Goal: Task Accomplishment & Management: Complete application form

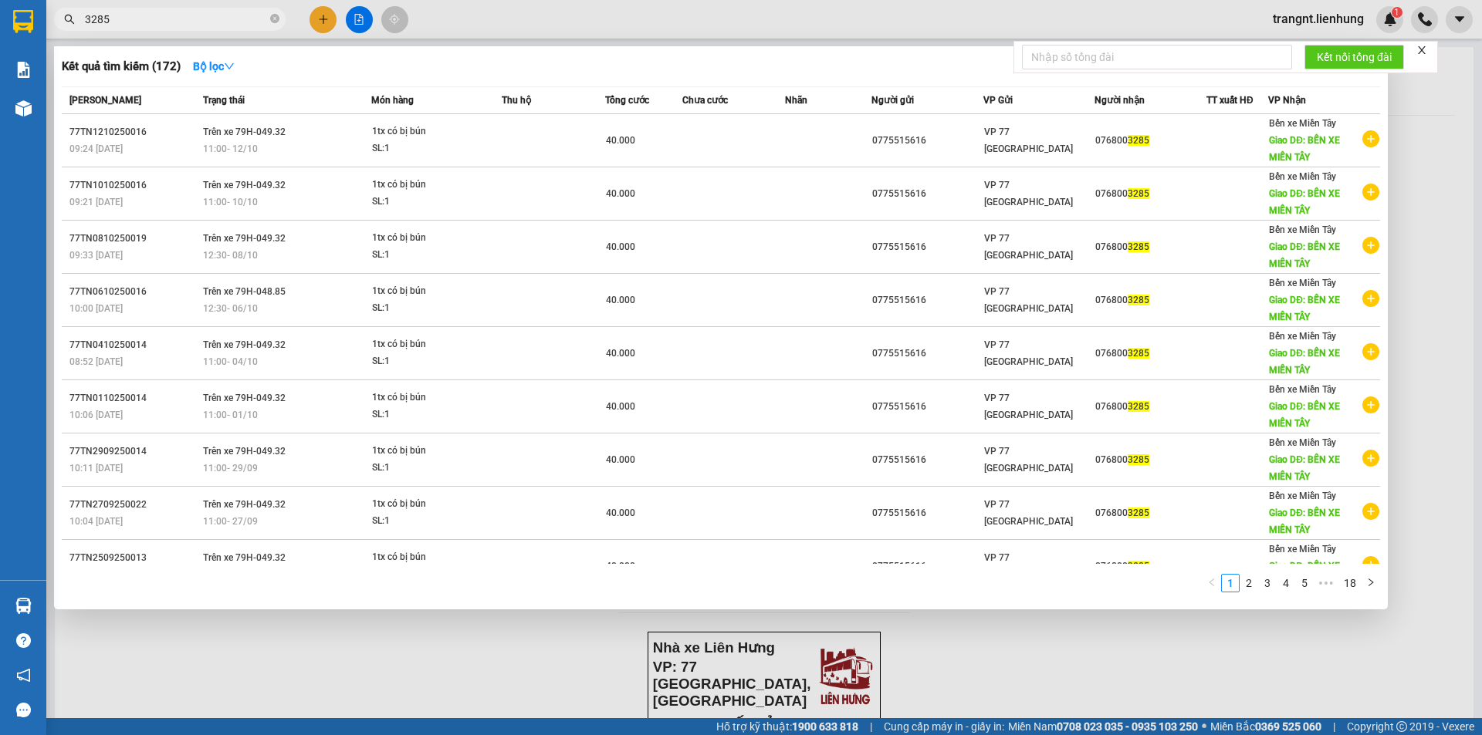
drag, startPoint x: 180, startPoint y: 19, endPoint x: 69, endPoint y: 28, distance: 111.4
click at [69, 28] on span "3285" at bounding box center [169, 19] width 231 height 23
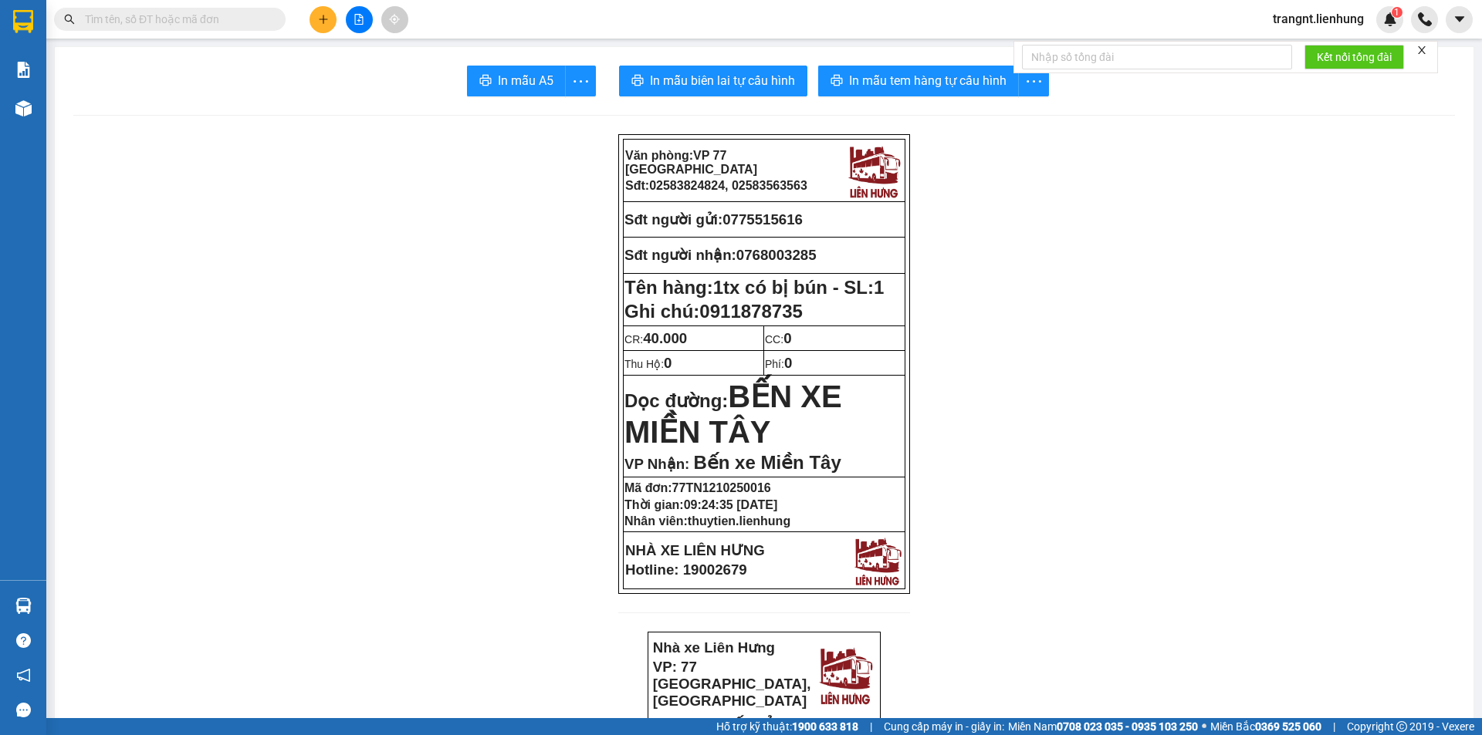
click at [106, 25] on input "text" at bounding box center [176, 19] width 182 height 17
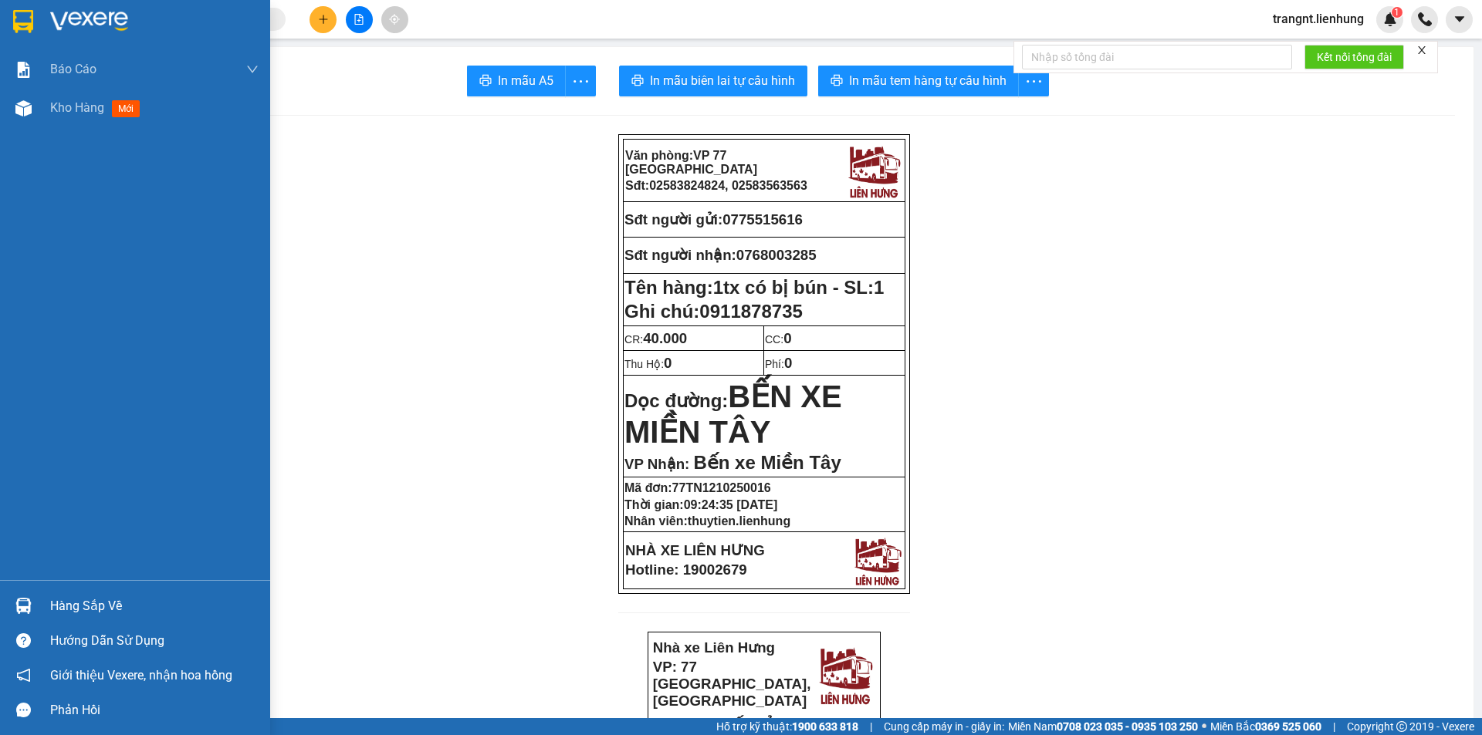
click at [30, 25] on img at bounding box center [23, 21] width 20 height 23
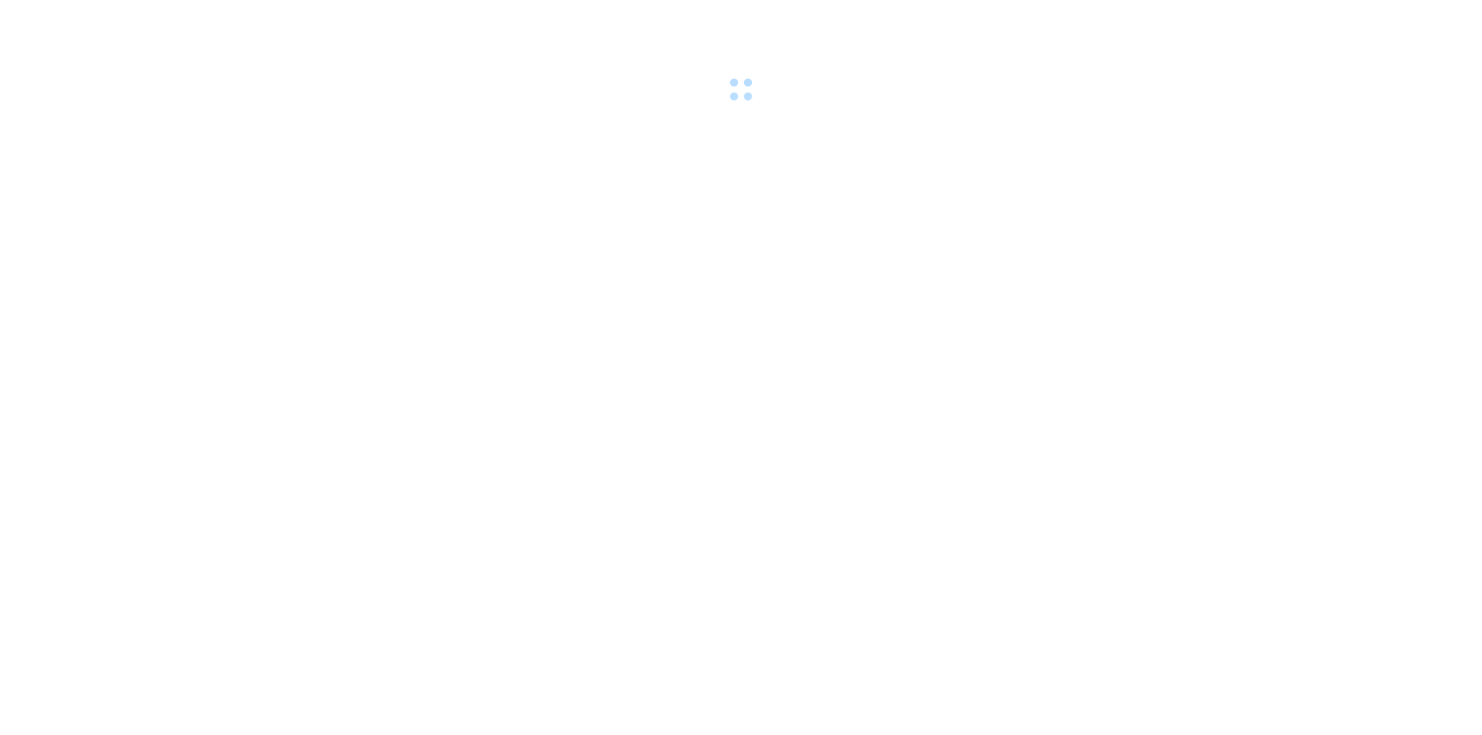
drag, startPoint x: 0, startPoint y: 0, endPoint x: 269, endPoint y: 18, distance: 269.9
click at [271, 17] on div at bounding box center [741, 53] width 1482 height 106
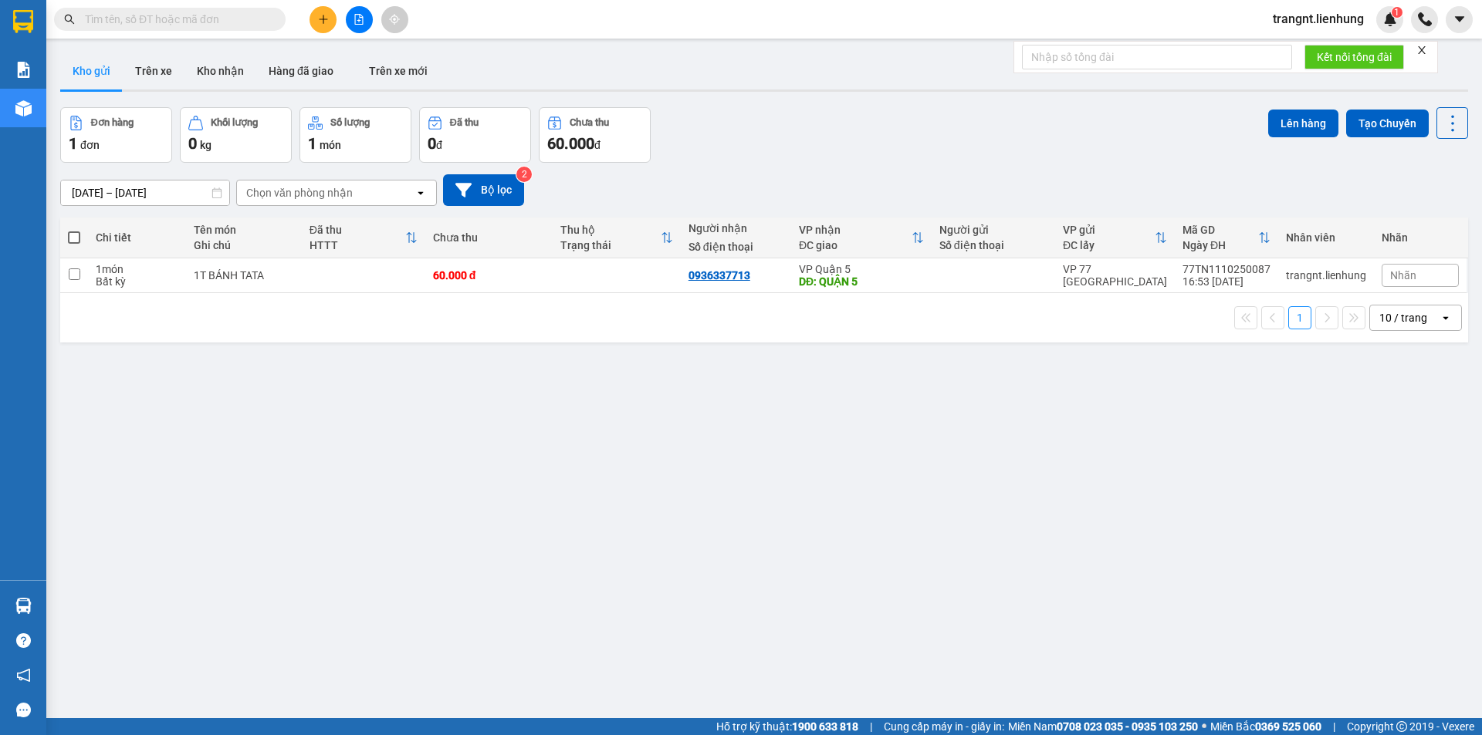
click at [123, 36] on div "Kết quả tìm kiếm ( 0 ) Bộ lọc No Data trangnt.lienhung 1" at bounding box center [741, 19] width 1482 height 39
click at [121, 19] on input "text" at bounding box center [176, 19] width 182 height 17
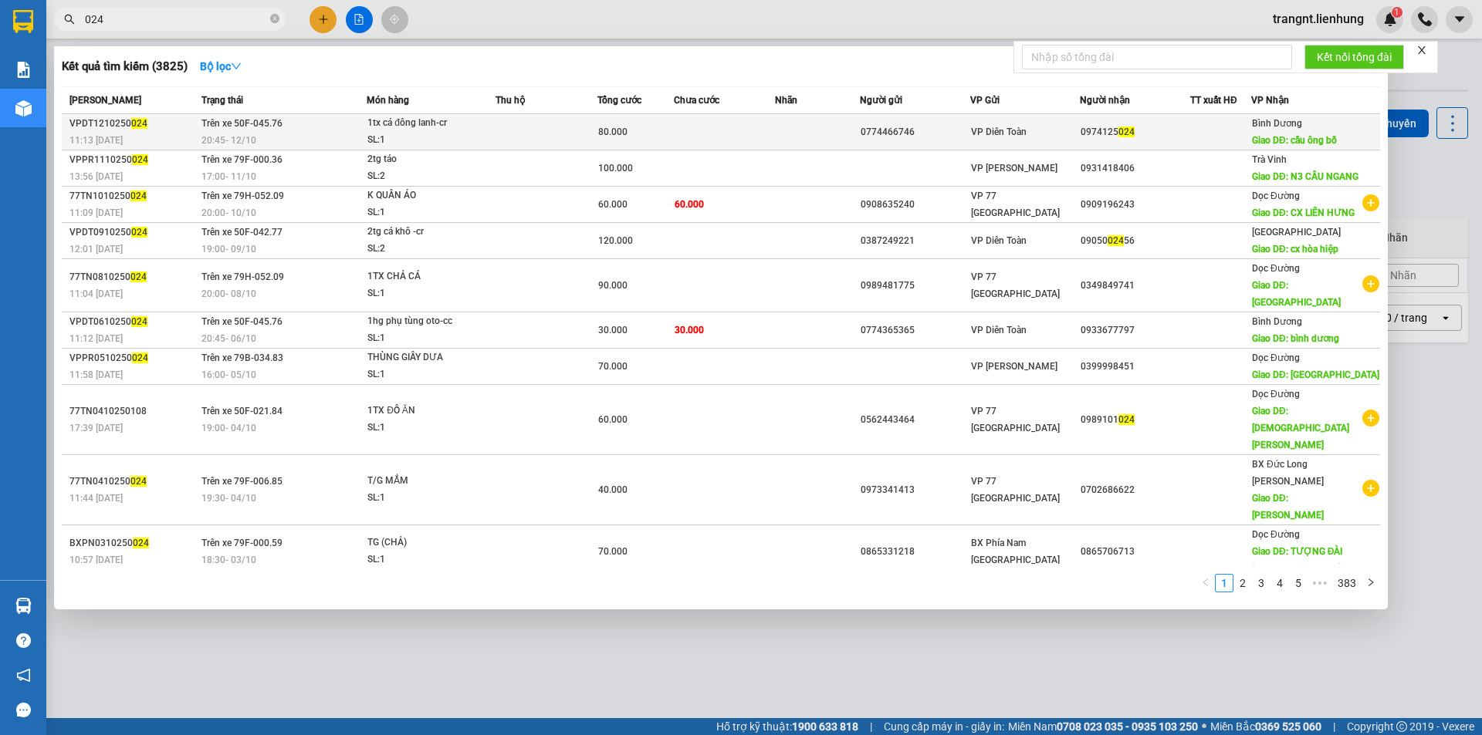
type input "024"
click at [324, 137] on div "20:45 [DATE]" at bounding box center [283, 140] width 165 height 17
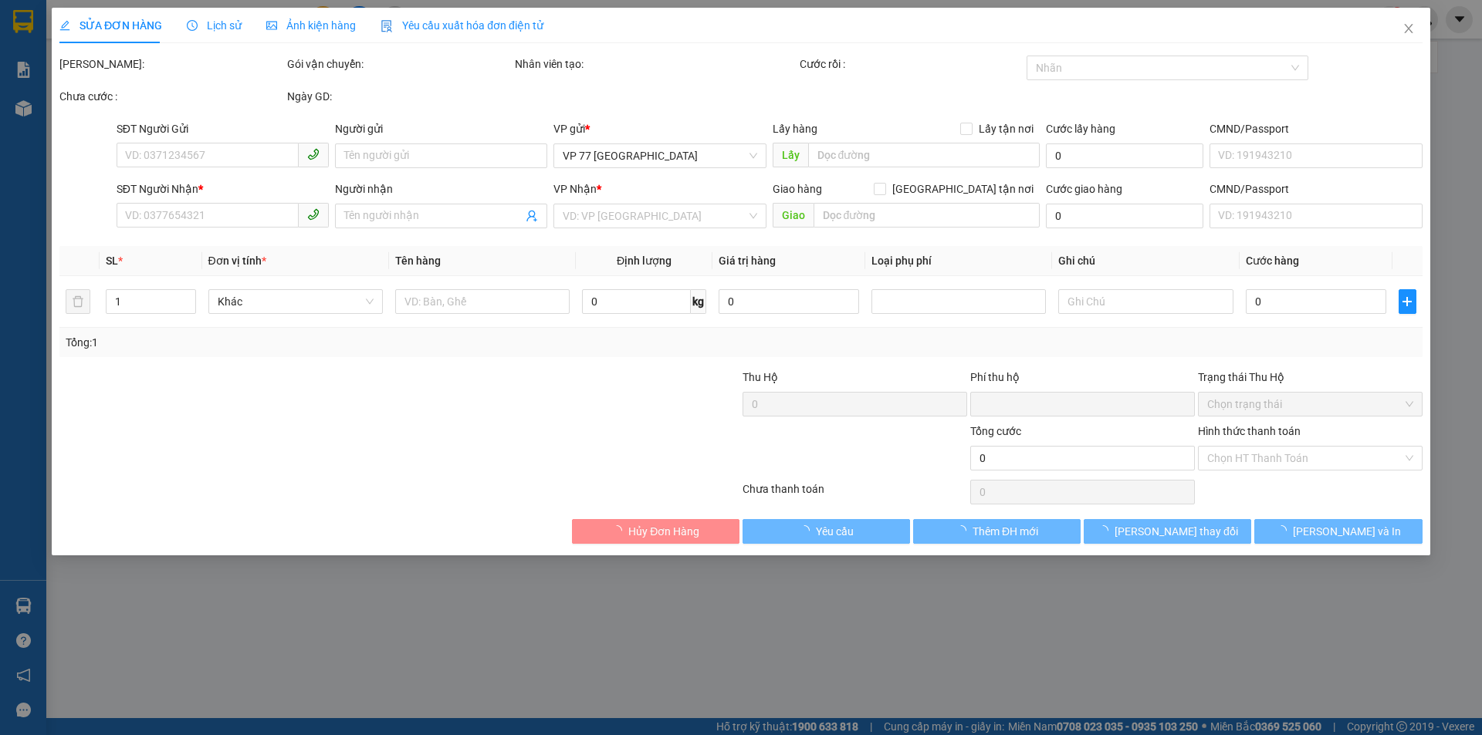
type input "0774466746"
type input "056070001976"
type input "0974125024"
type input "cầu ông bố"
type input "0"
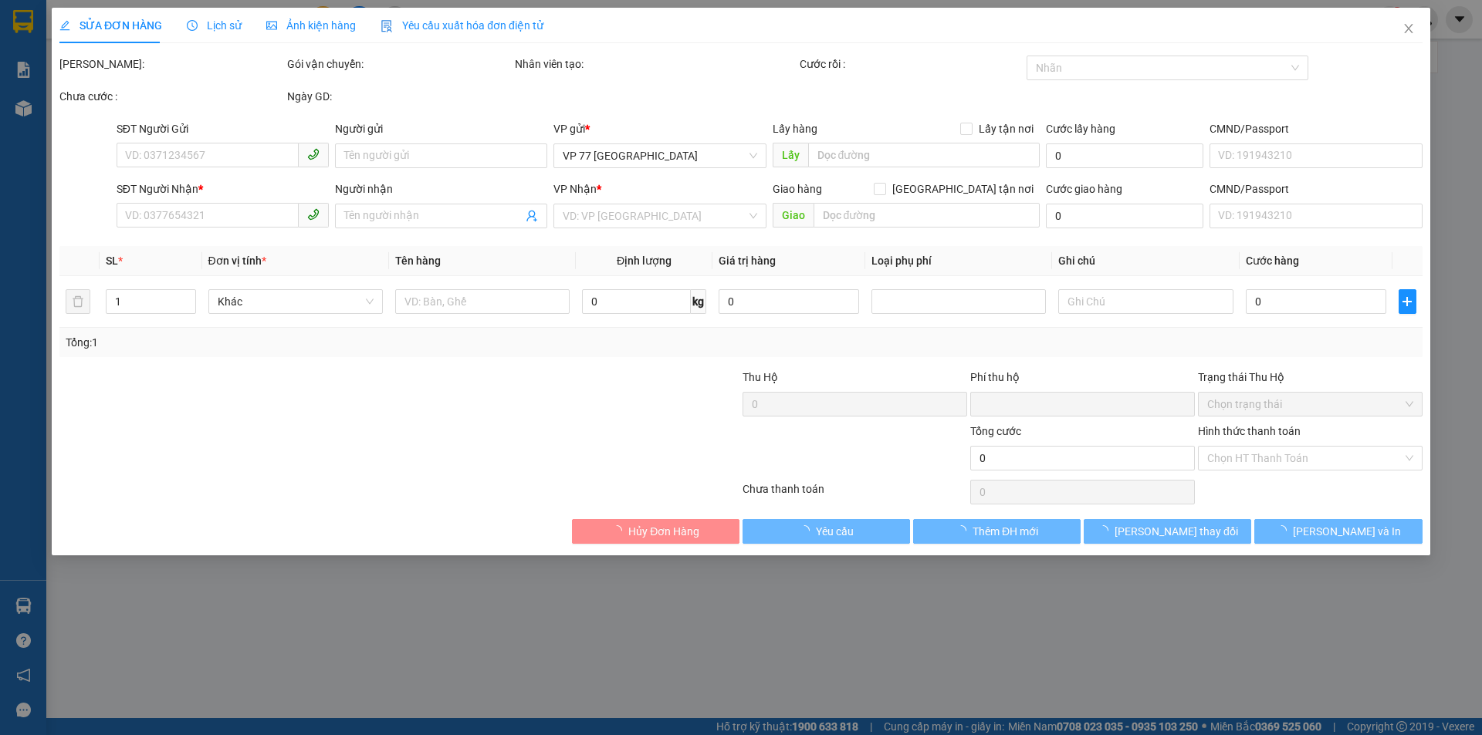
type input "80.000"
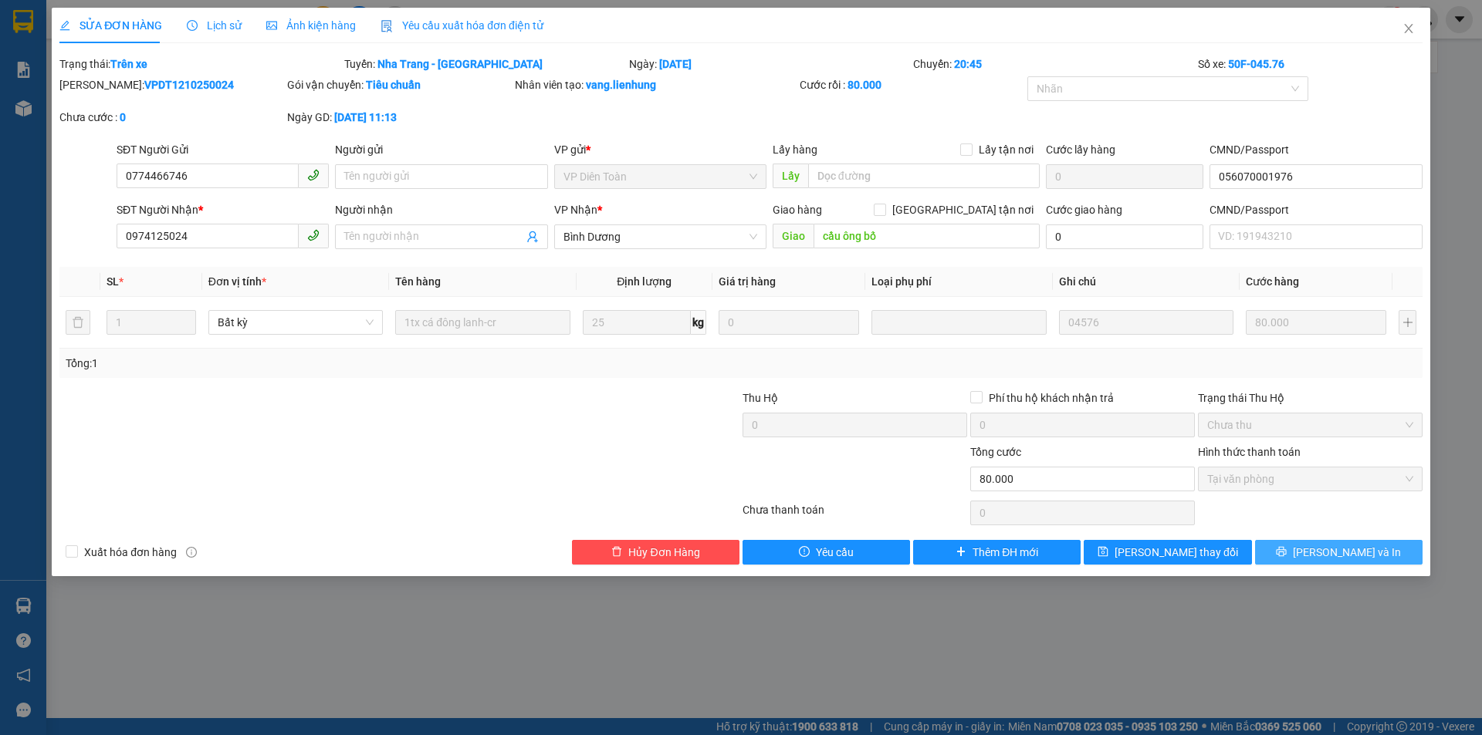
click at [1306, 542] on button "[PERSON_NAME] và In" at bounding box center [1338, 552] width 167 height 25
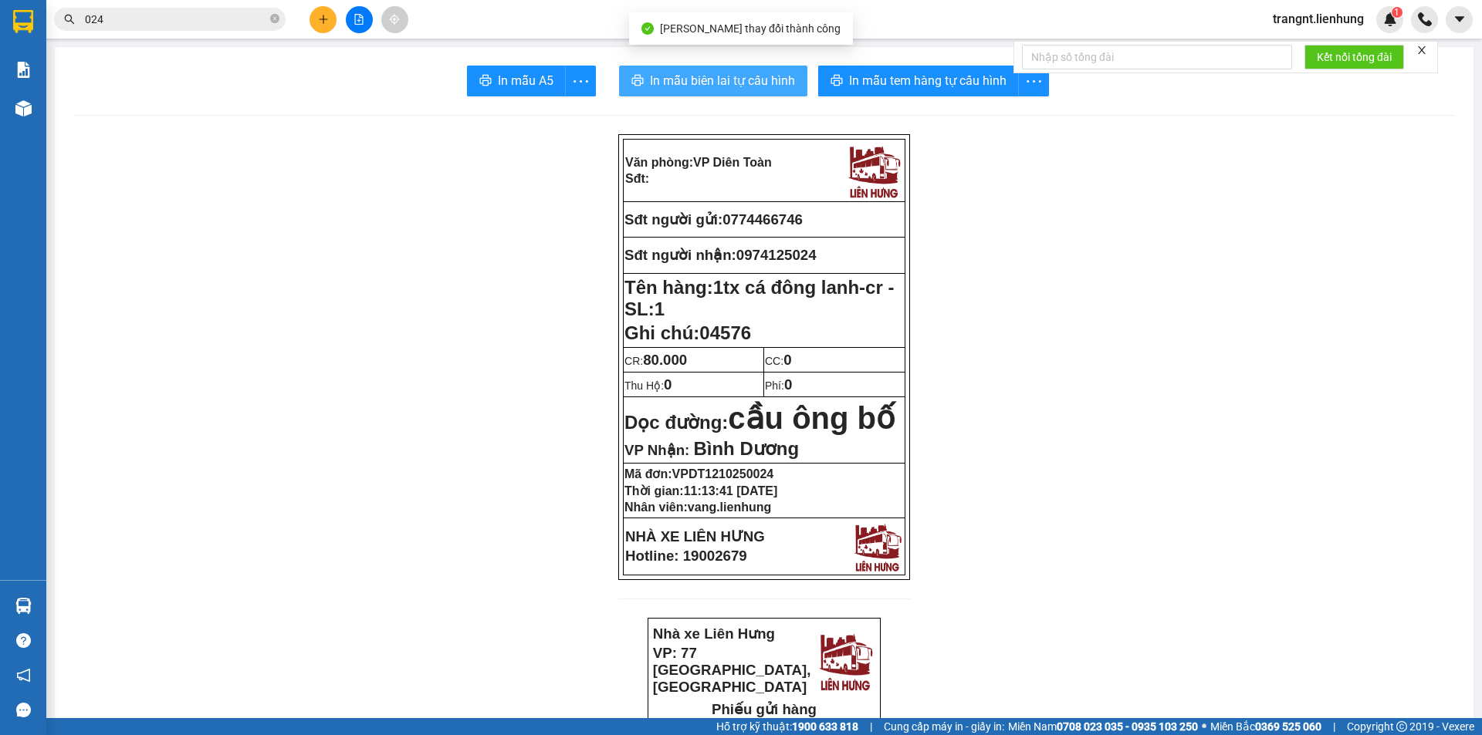
click at [785, 79] on span "In mẫu biên lai tự cấu hình" at bounding box center [722, 80] width 145 height 19
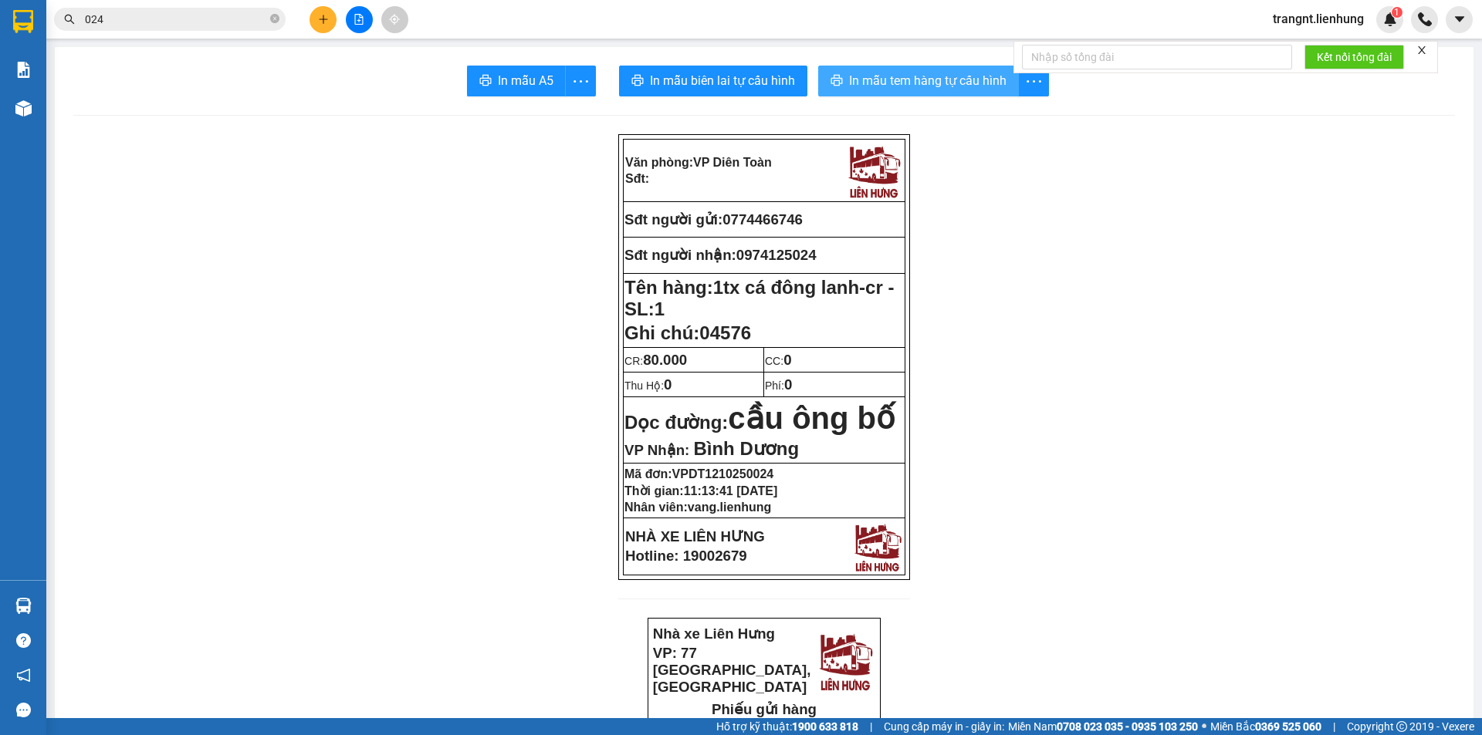
click at [865, 93] on button "In mẫu tem hàng tự cấu hình" at bounding box center [918, 81] width 201 height 31
